Goal: Find specific page/section

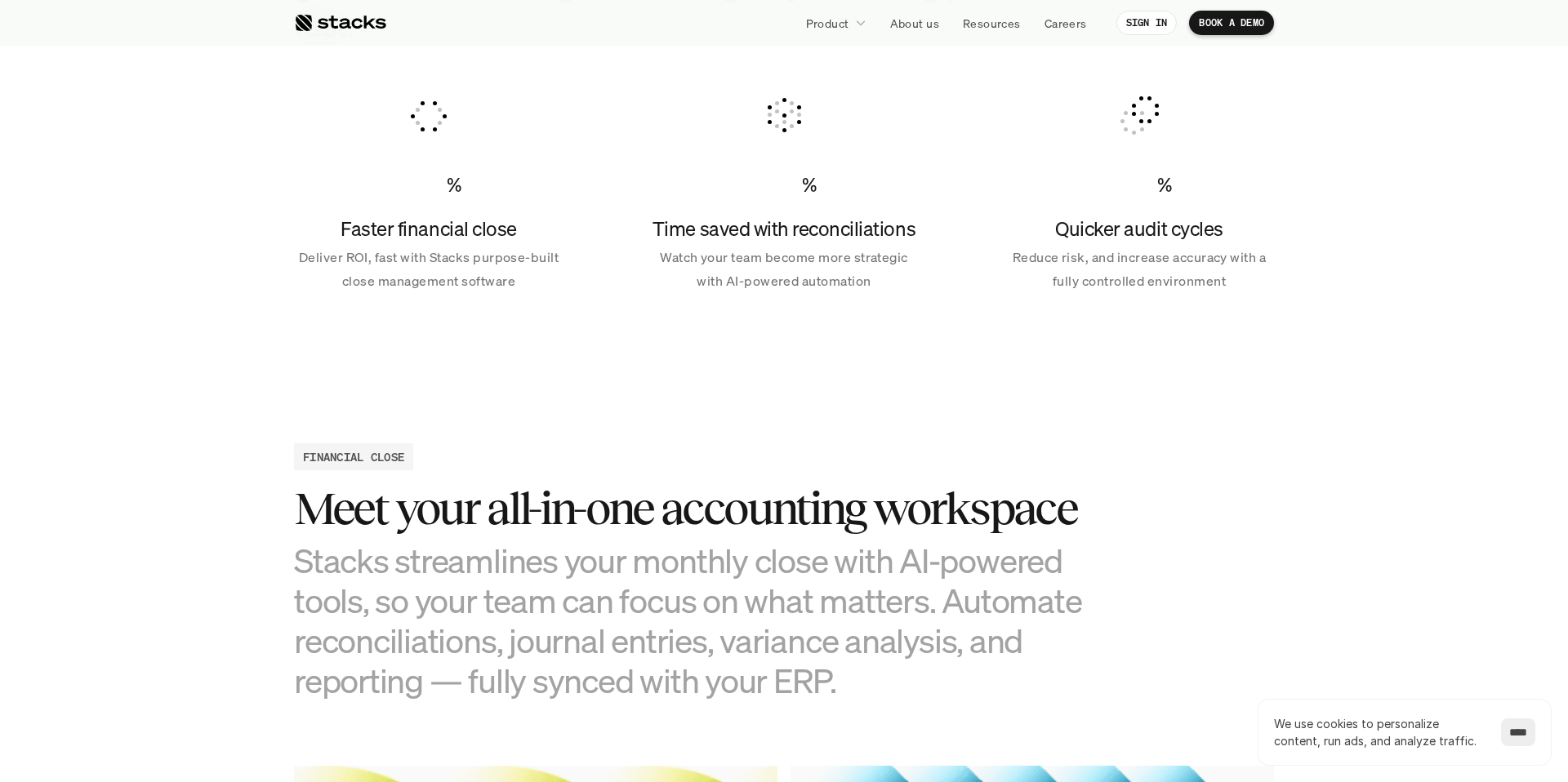
scroll to position [1028, 0]
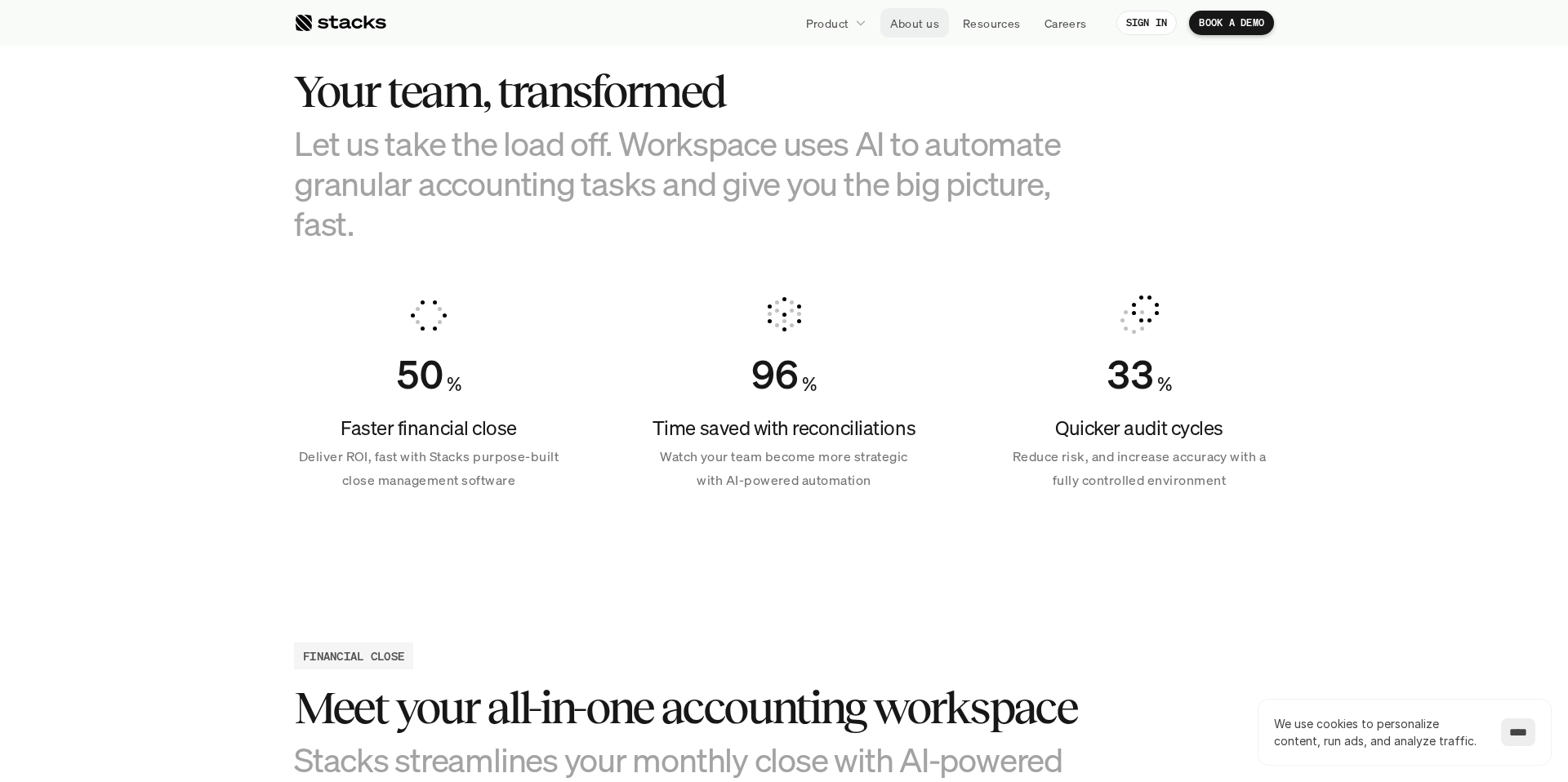
click at [887, 26] on link "About us" at bounding box center [915, 23] width 69 height 29
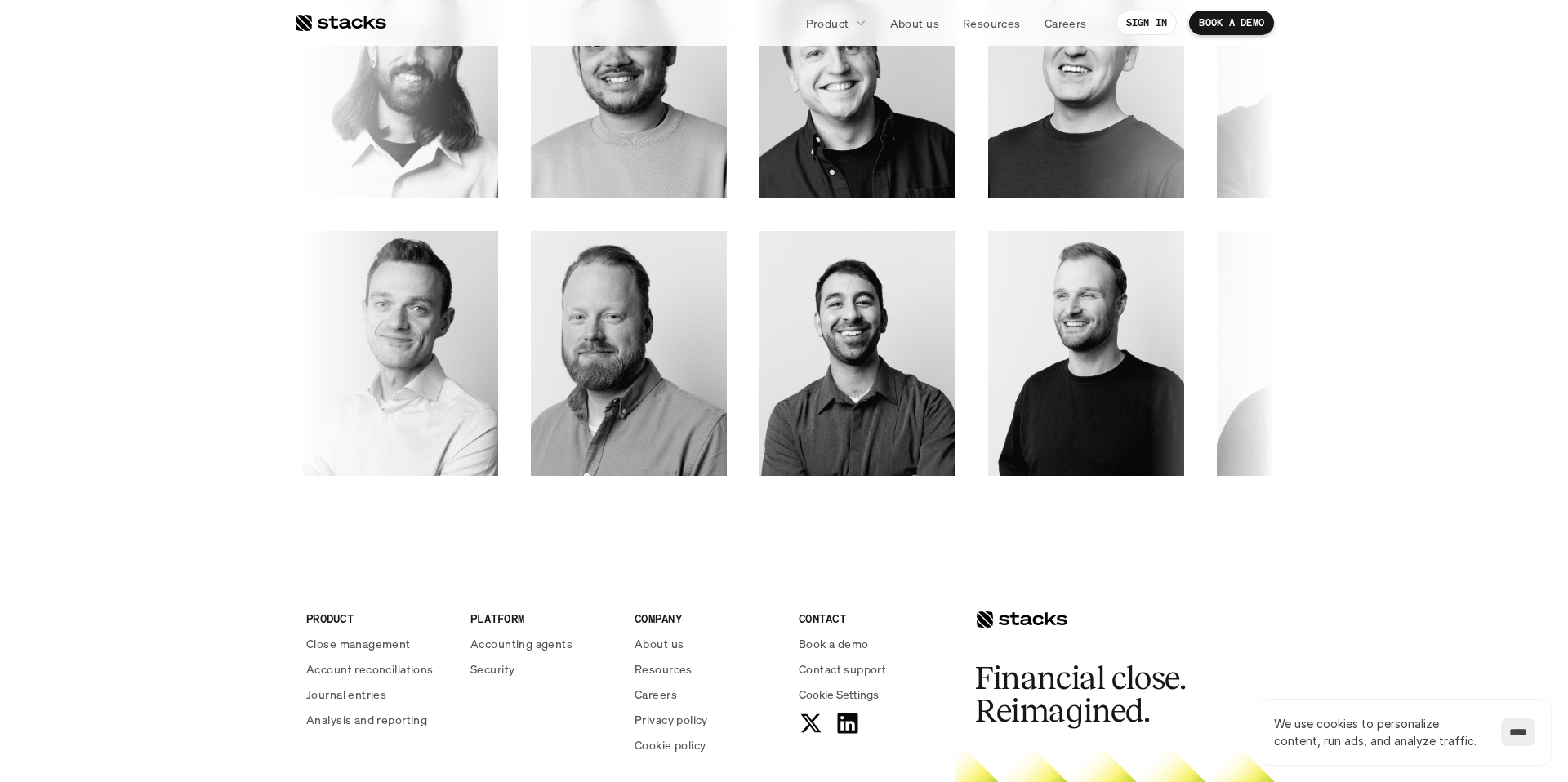
scroll to position [2185, 0]
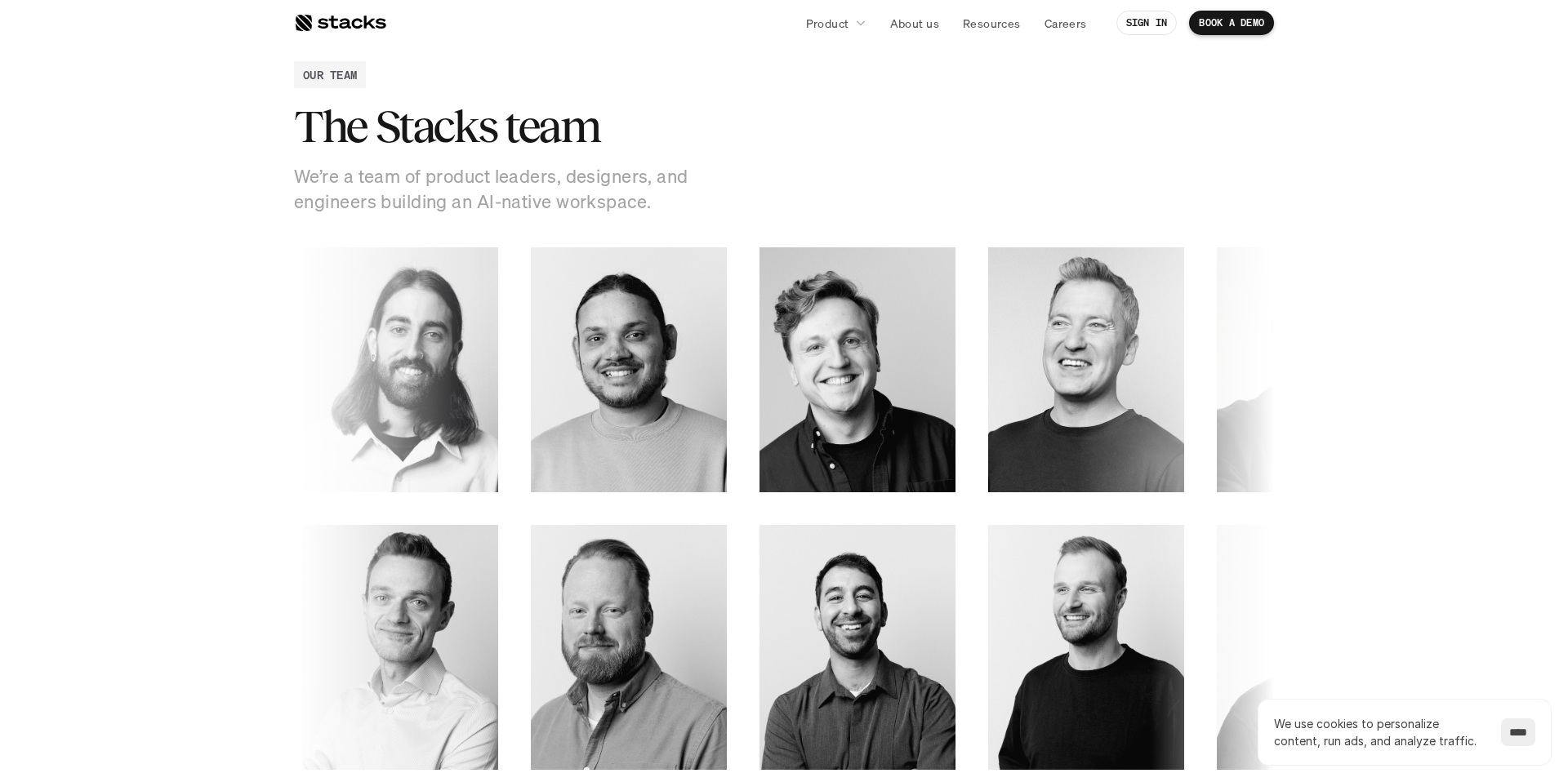
click at [1465, 354] on img at bounding box center [1544, 346] width 156 height 159
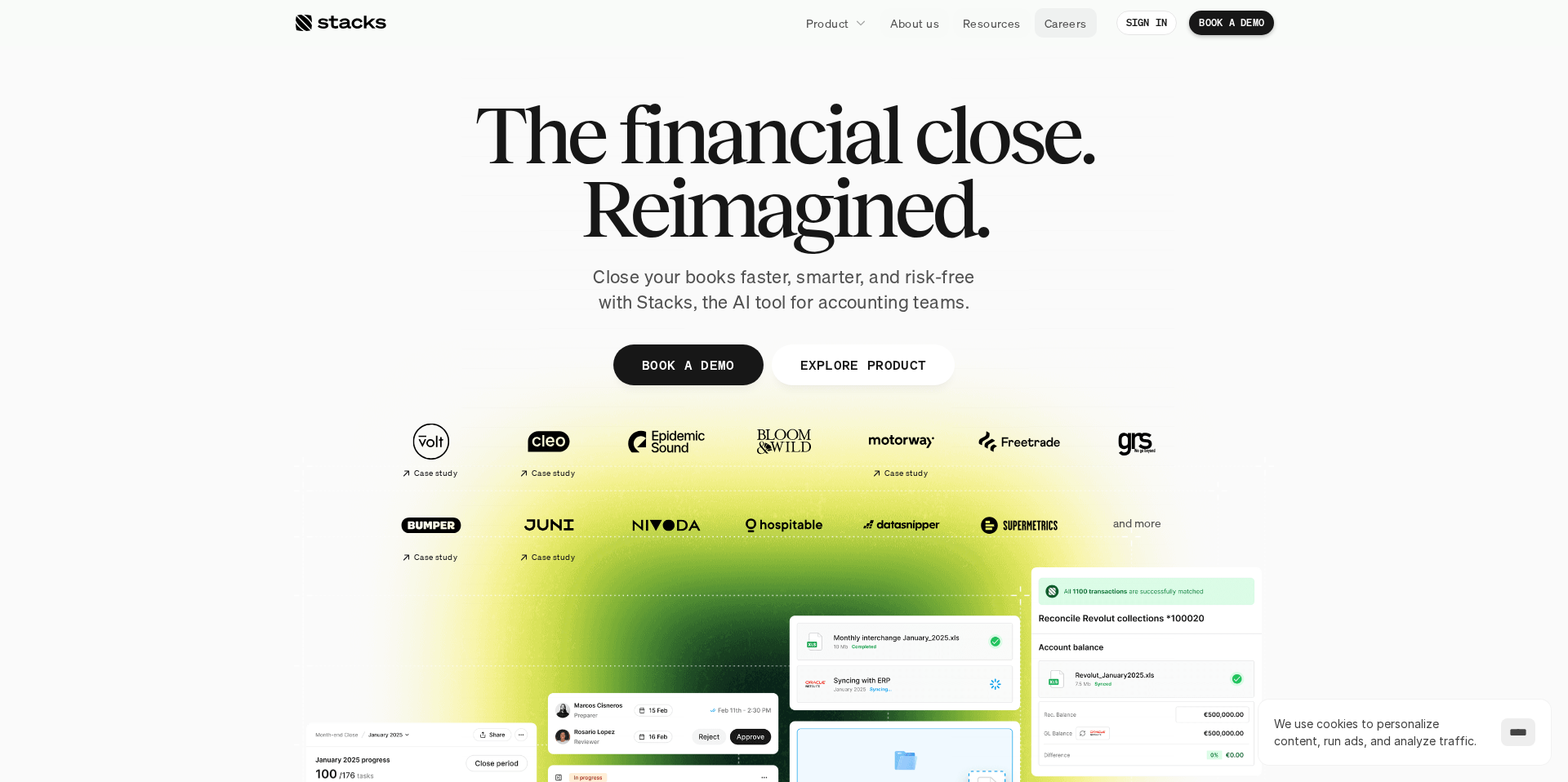
click at [1039, 33] on link "Careers" at bounding box center [1066, 23] width 62 height 29
